Goal: Information Seeking & Learning: Learn about a topic

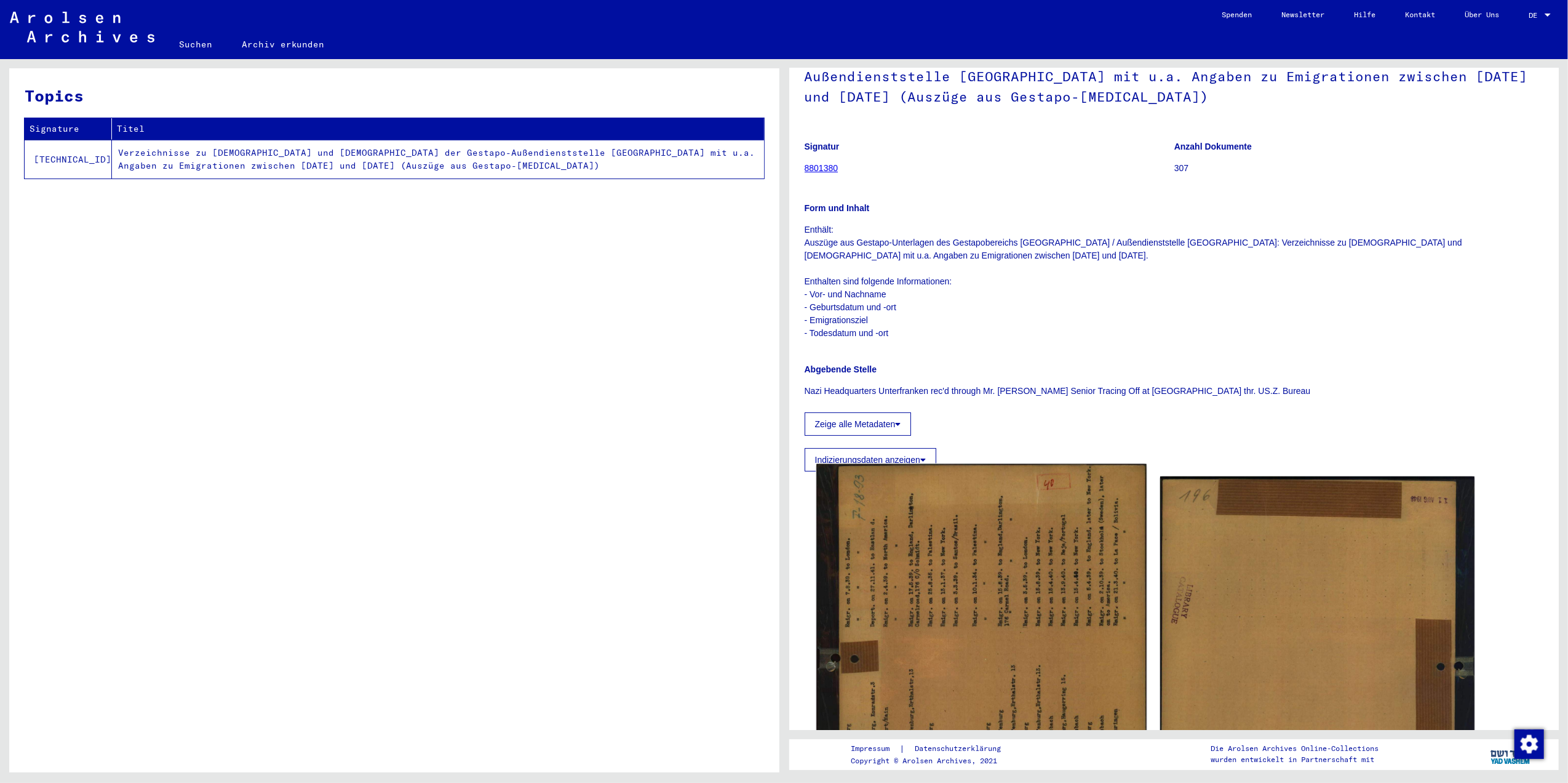
scroll to position [246, 0]
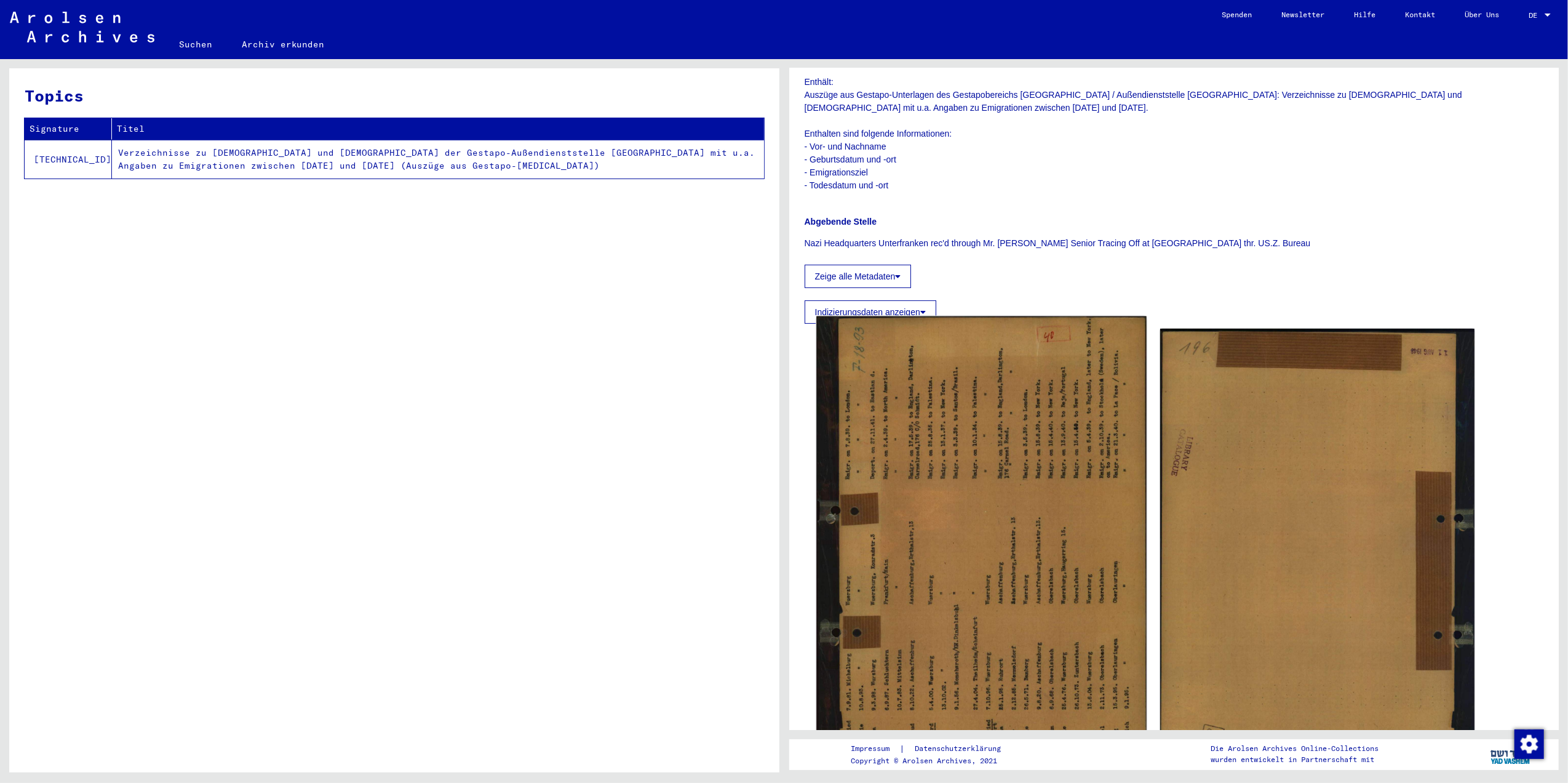
click at [1002, 554] on img at bounding box center [980, 570] width 329 height 507
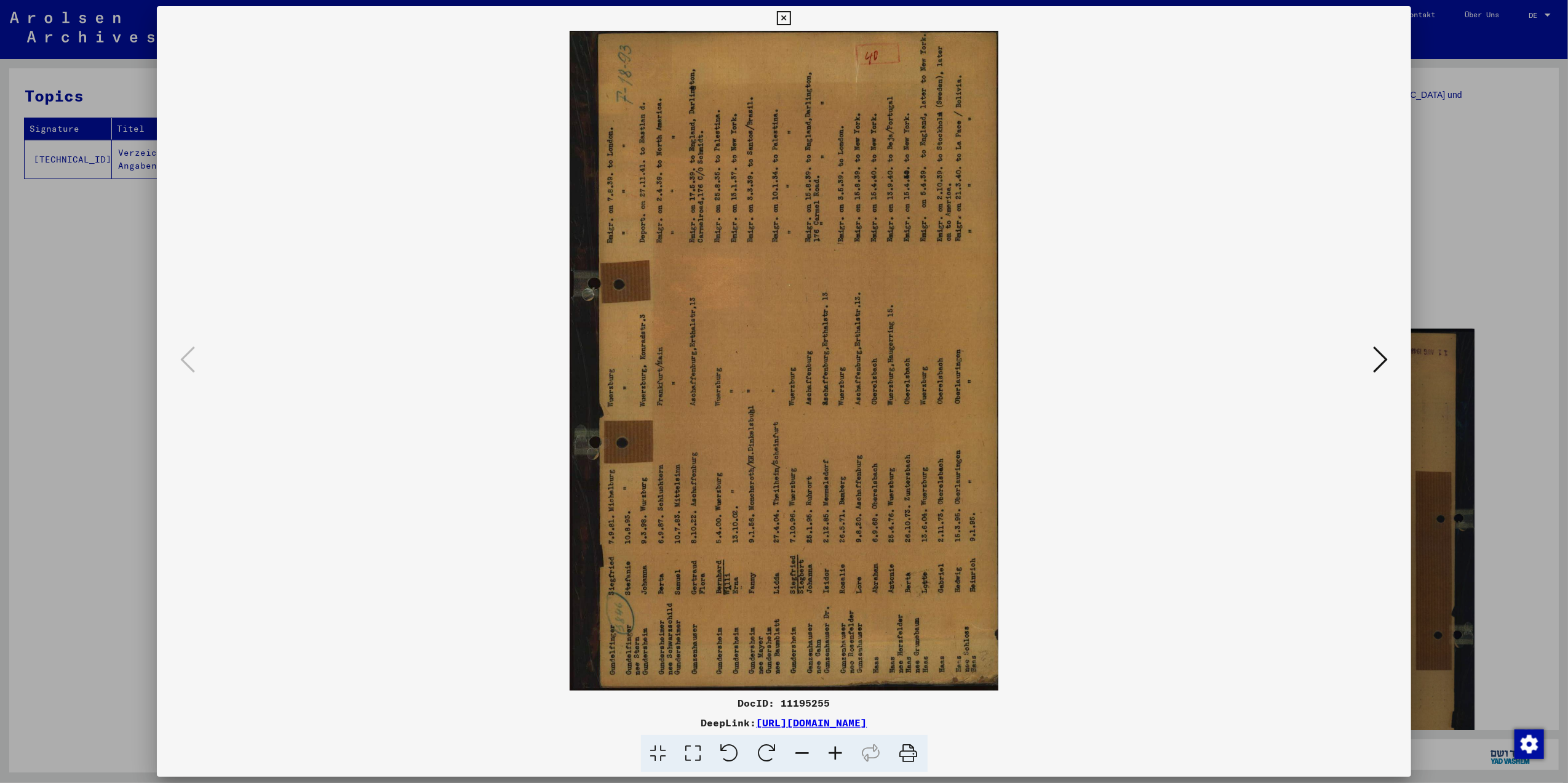
click at [769, 749] on icon at bounding box center [768, 753] width 37 height 37
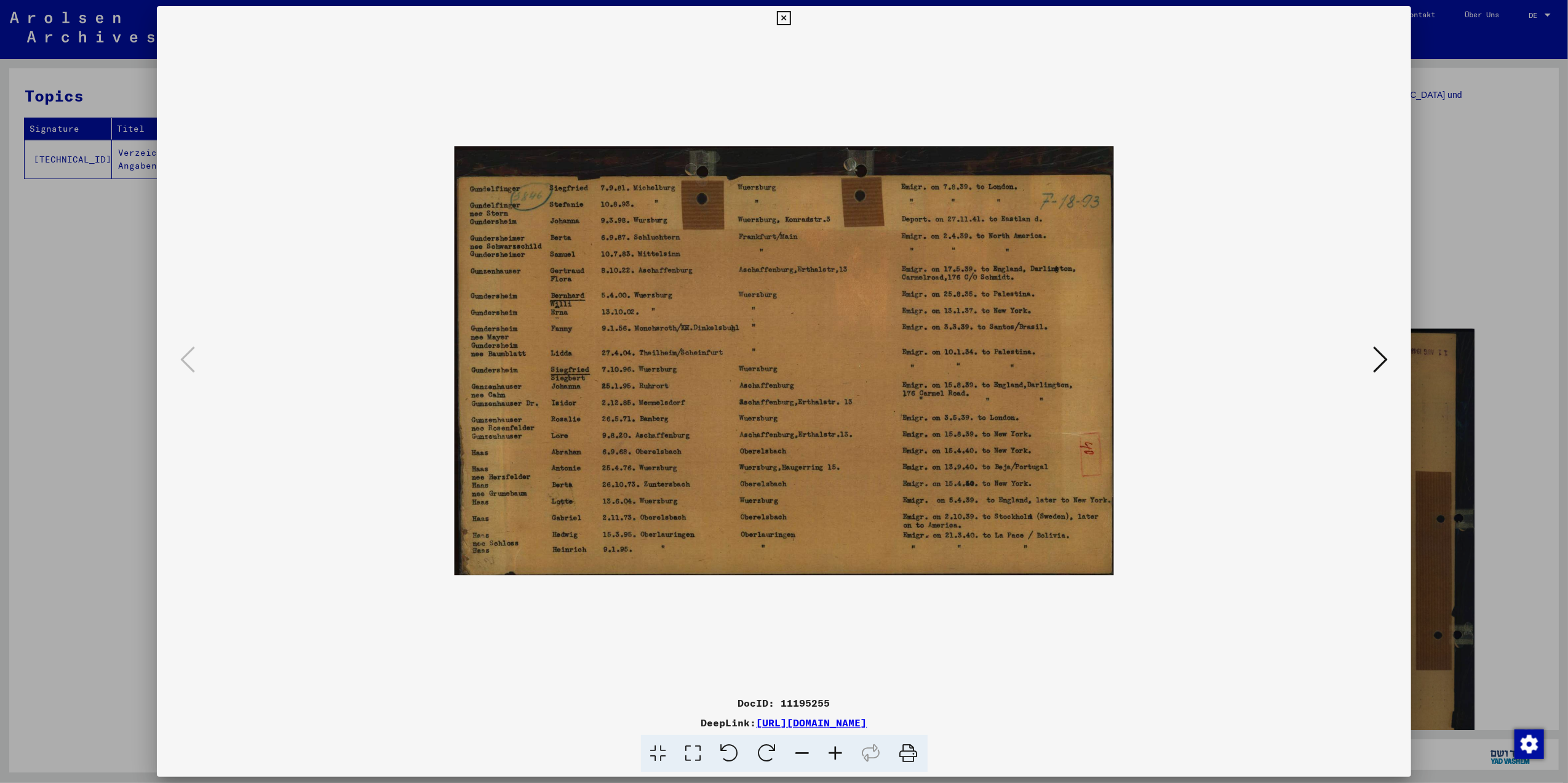
click at [710, 732] on div "DocID: 11195255 DeepLink: [URL][DOMAIN_NAME]" at bounding box center [784, 733] width 1254 height 77
click at [842, 751] on icon at bounding box center [836, 753] width 33 height 37
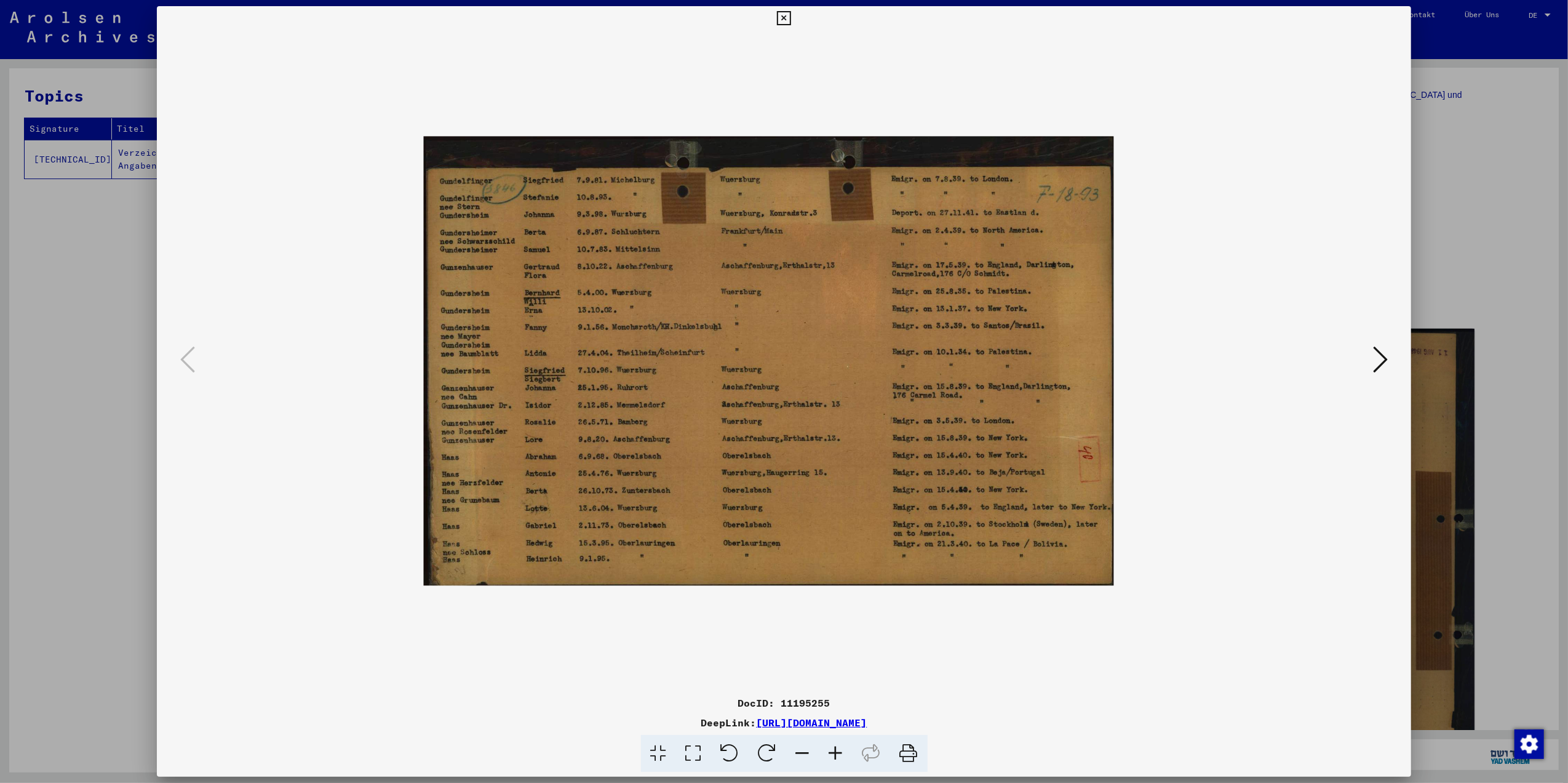
click at [837, 752] on icon at bounding box center [836, 753] width 33 height 37
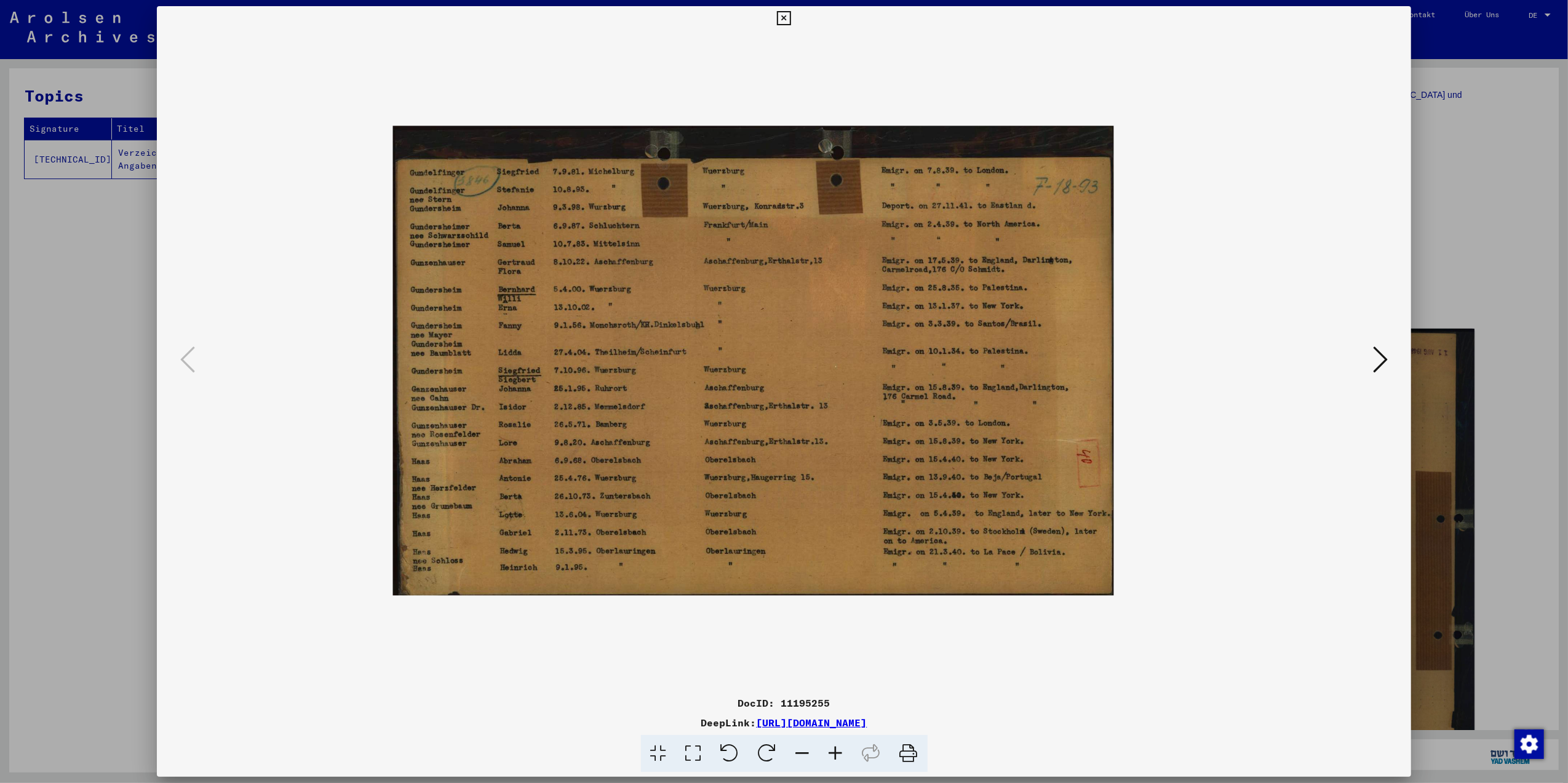
click at [836, 752] on icon at bounding box center [836, 753] width 33 height 37
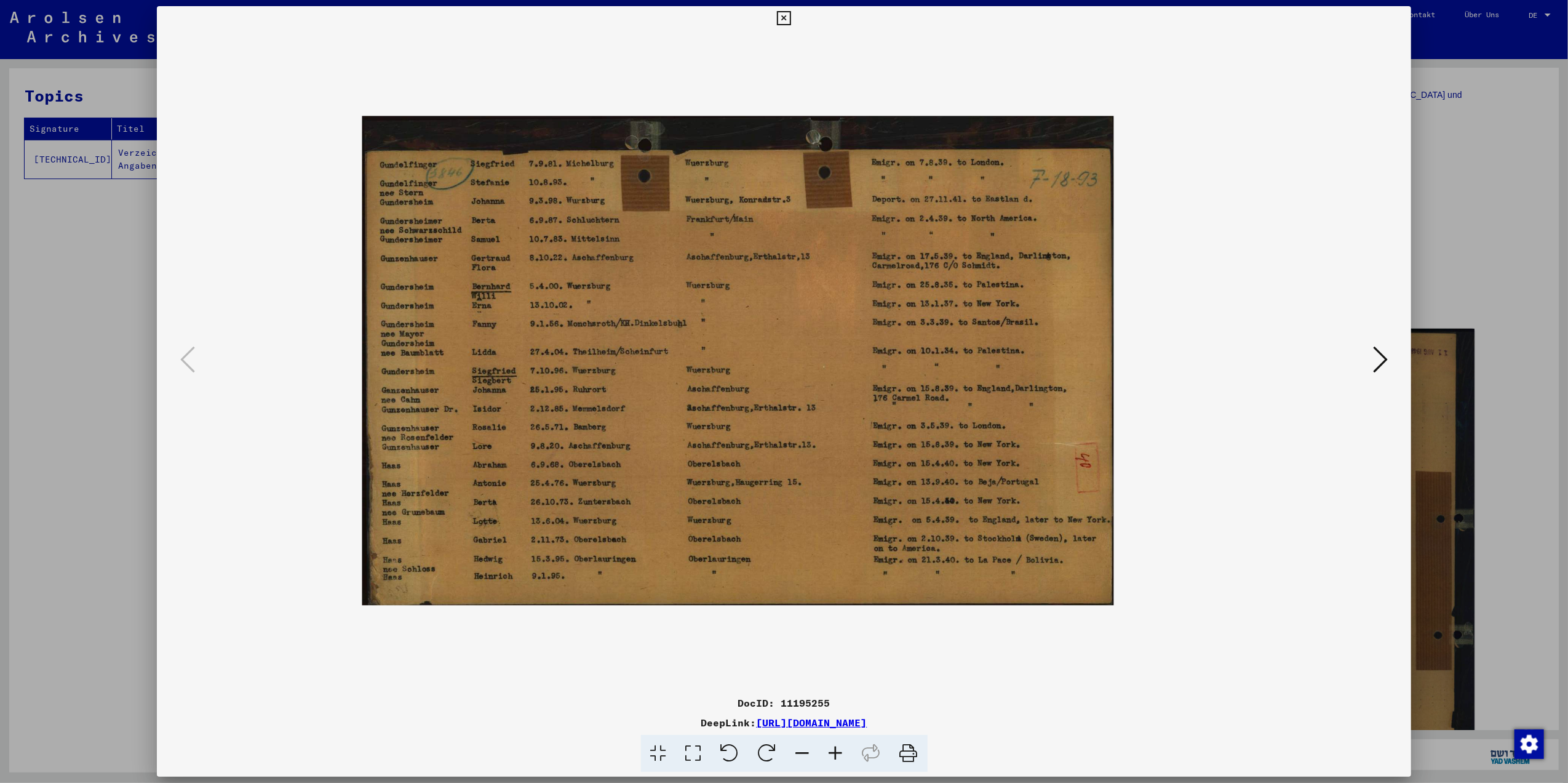
click at [834, 753] on icon at bounding box center [836, 753] width 33 height 37
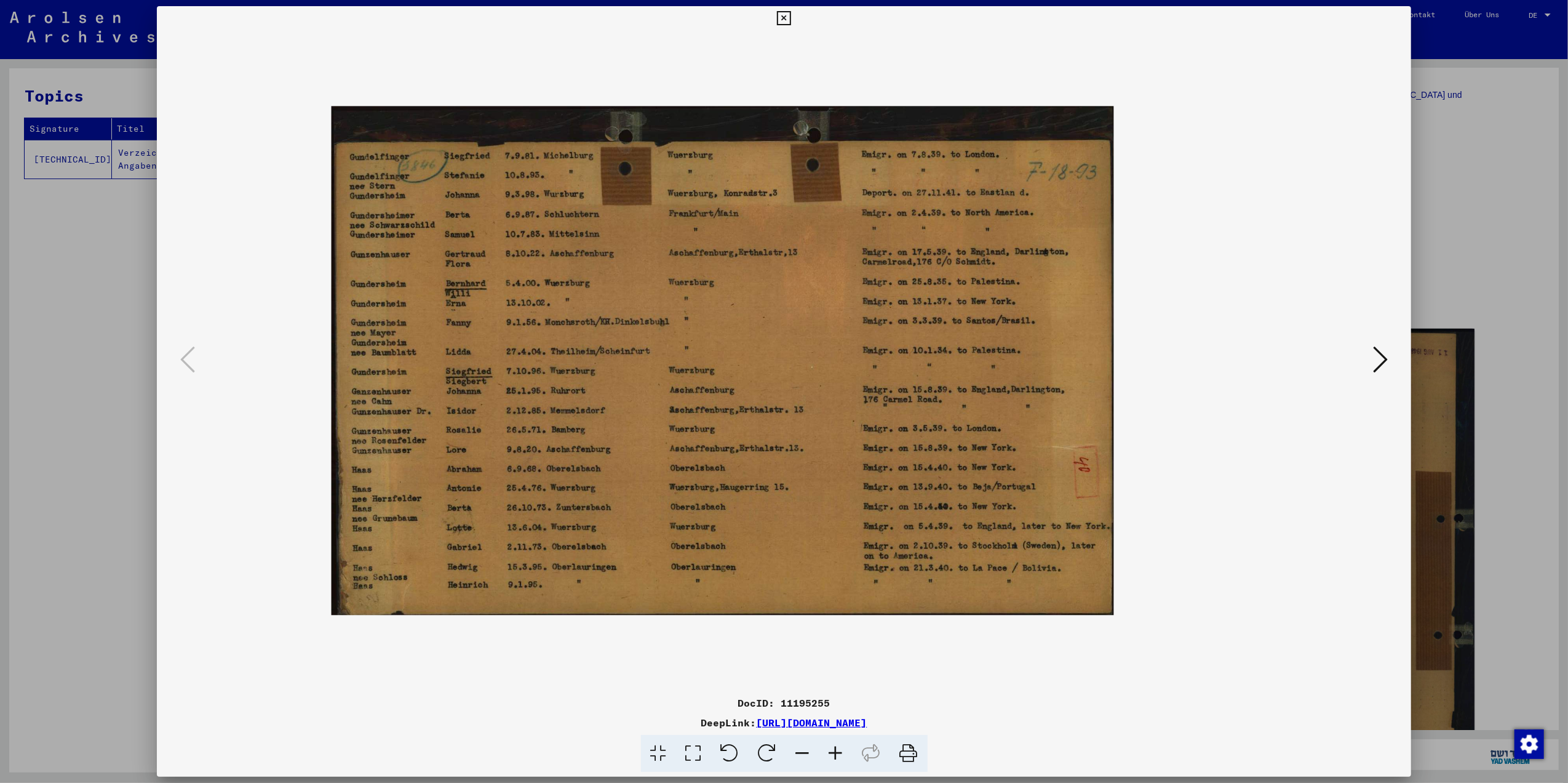
click at [834, 753] on icon at bounding box center [836, 753] width 33 height 37
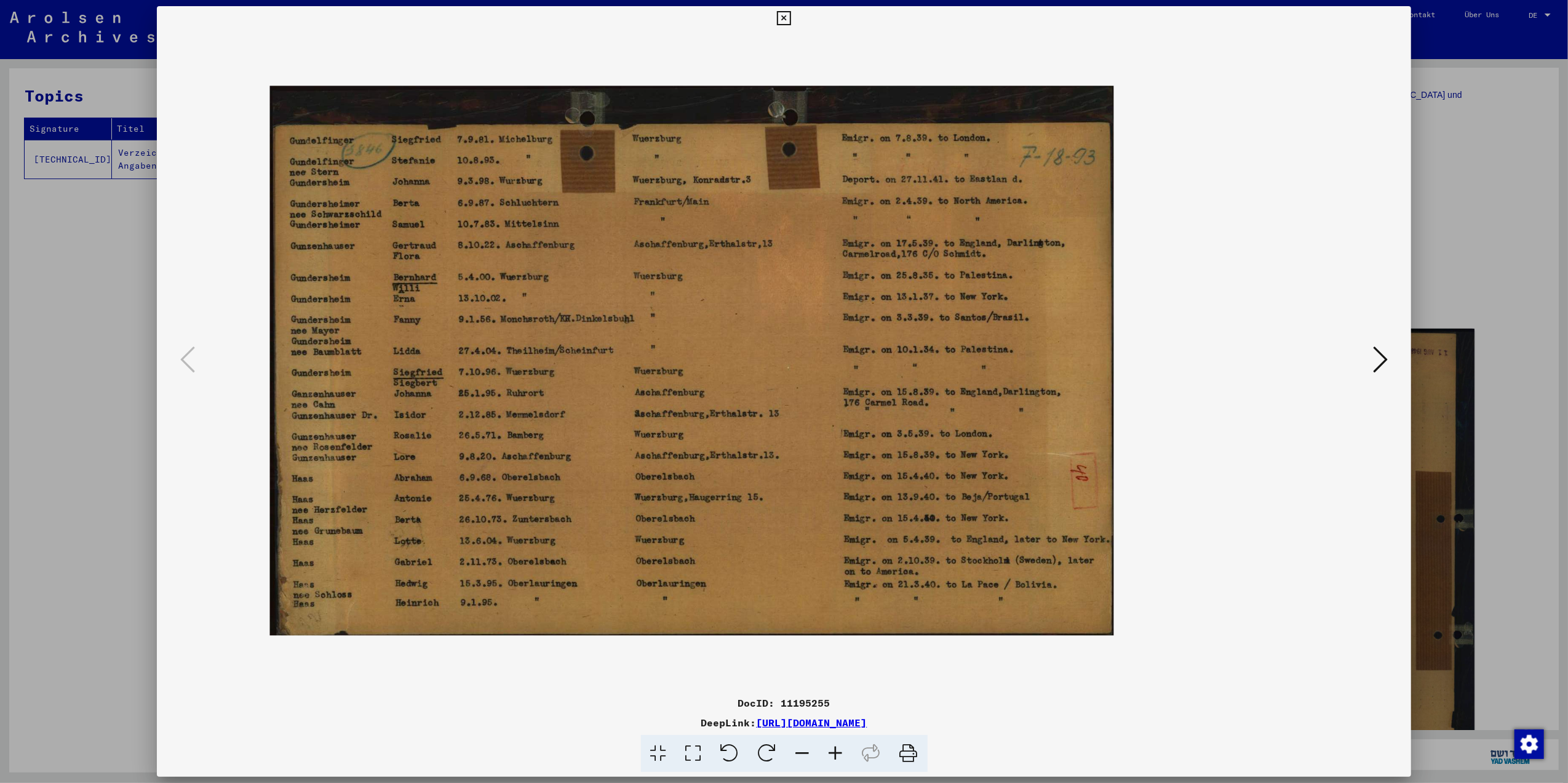
click at [834, 753] on icon at bounding box center [836, 753] width 33 height 37
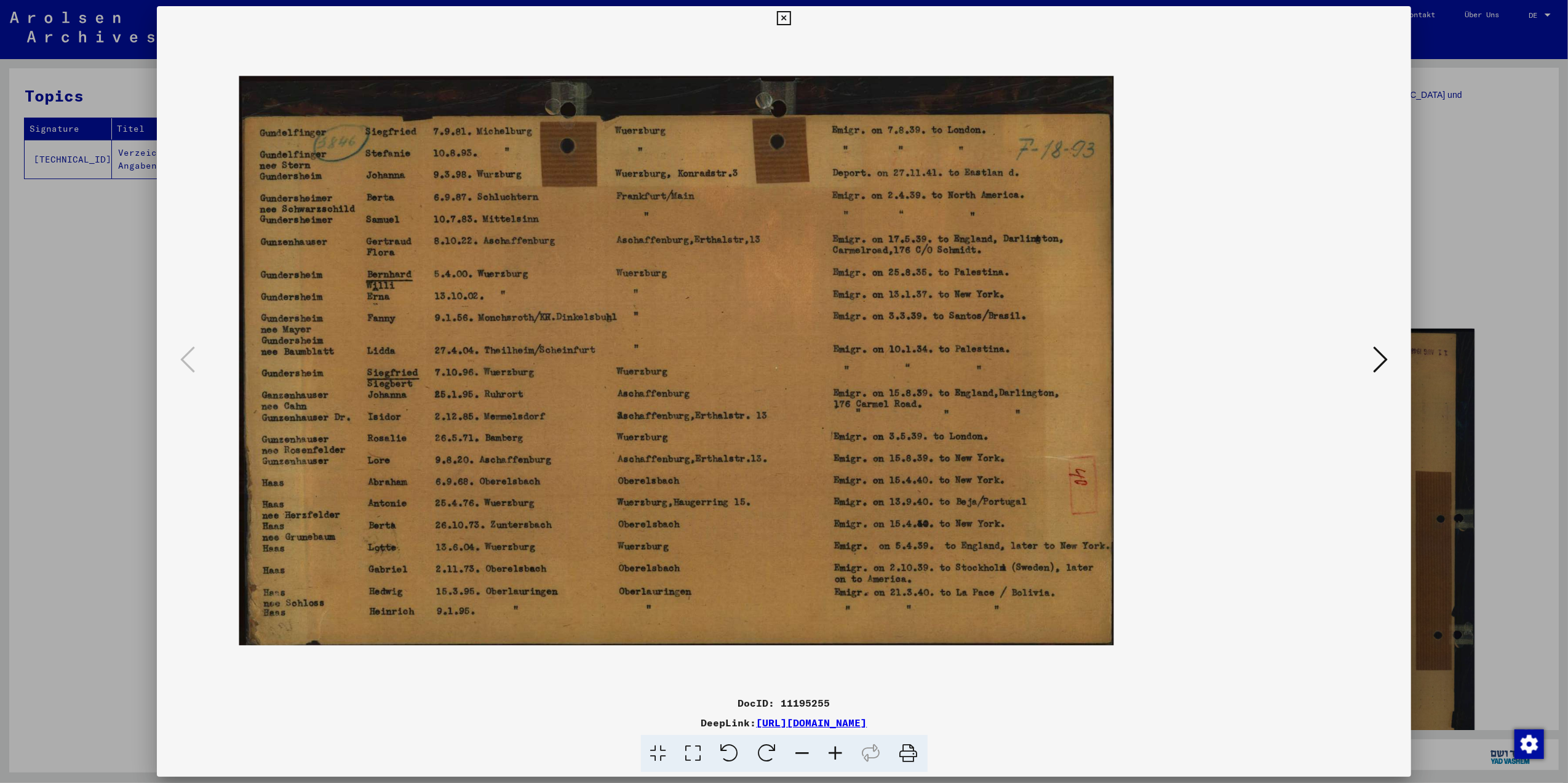
click at [834, 753] on icon at bounding box center [836, 753] width 33 height 37
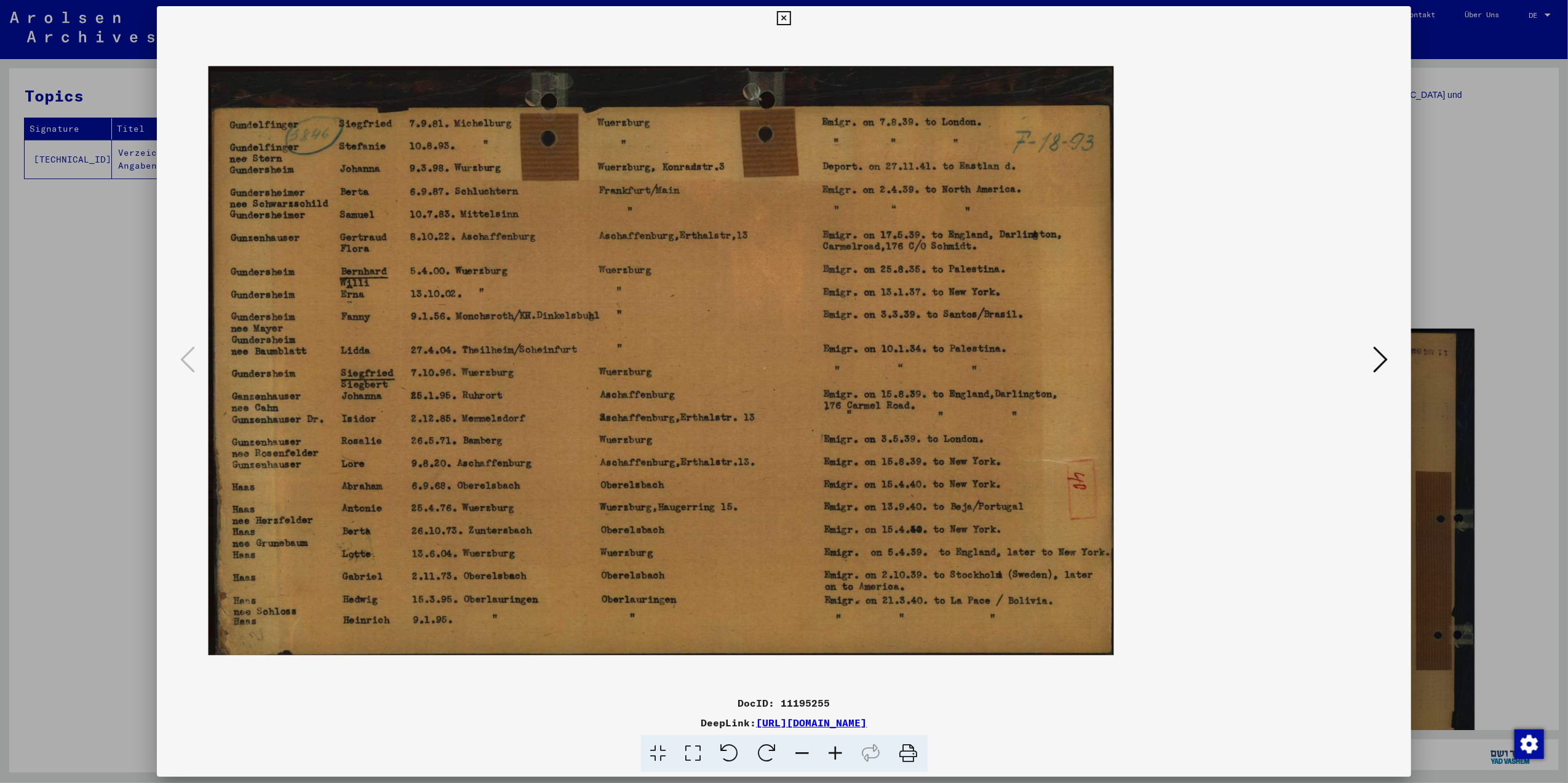
drag, startPoint x: 587, startPoint y: 577, endPoint x: 608, endPoint y: 584, distance: 22.1
click at [606, 584] on img at bounding box center [661, 360] width 905 height 590
